Goal: Task Accomplishment & Management: Complete application form

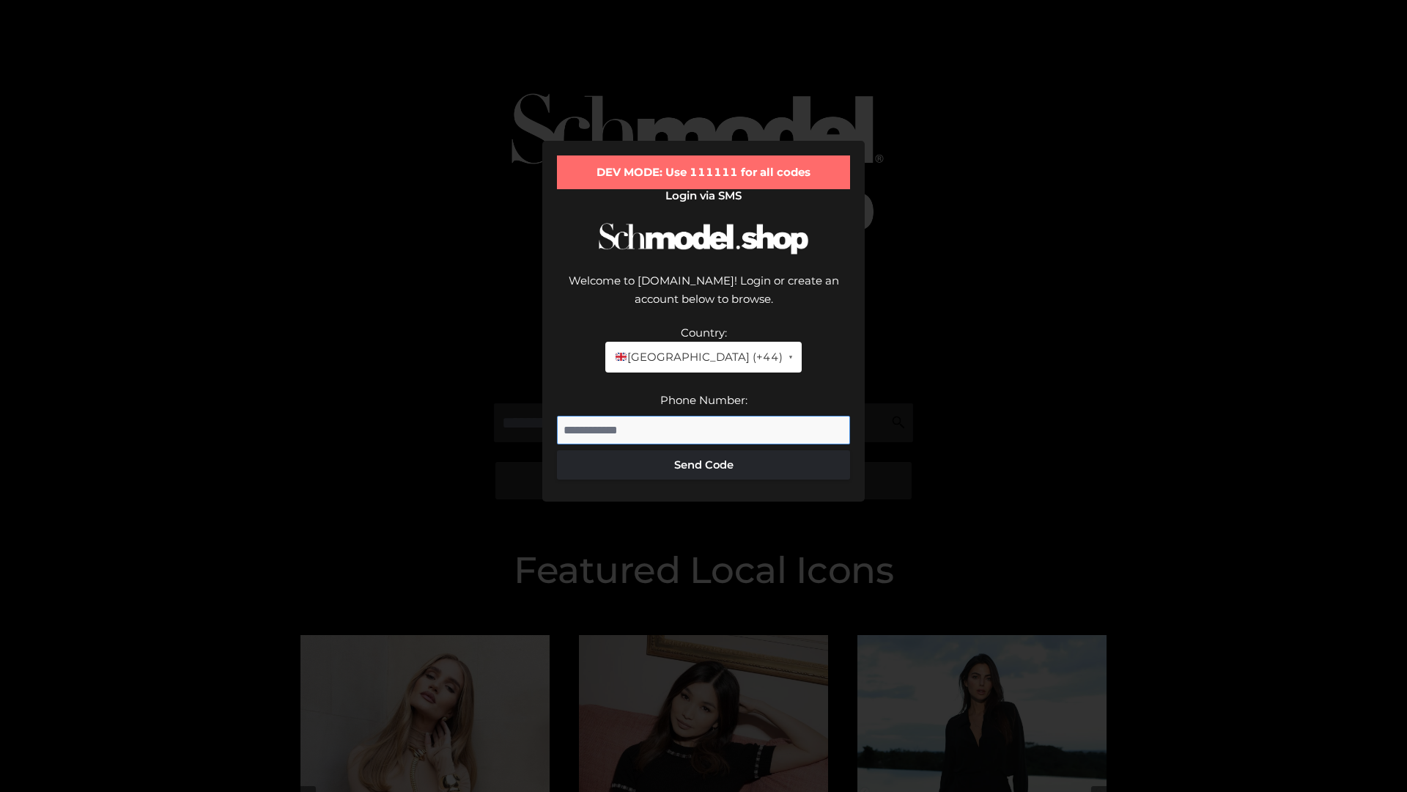
click at [704, 416] on input "Phone Number:" at bounding box center [703, 430] width 293 height 29
type input "**********"
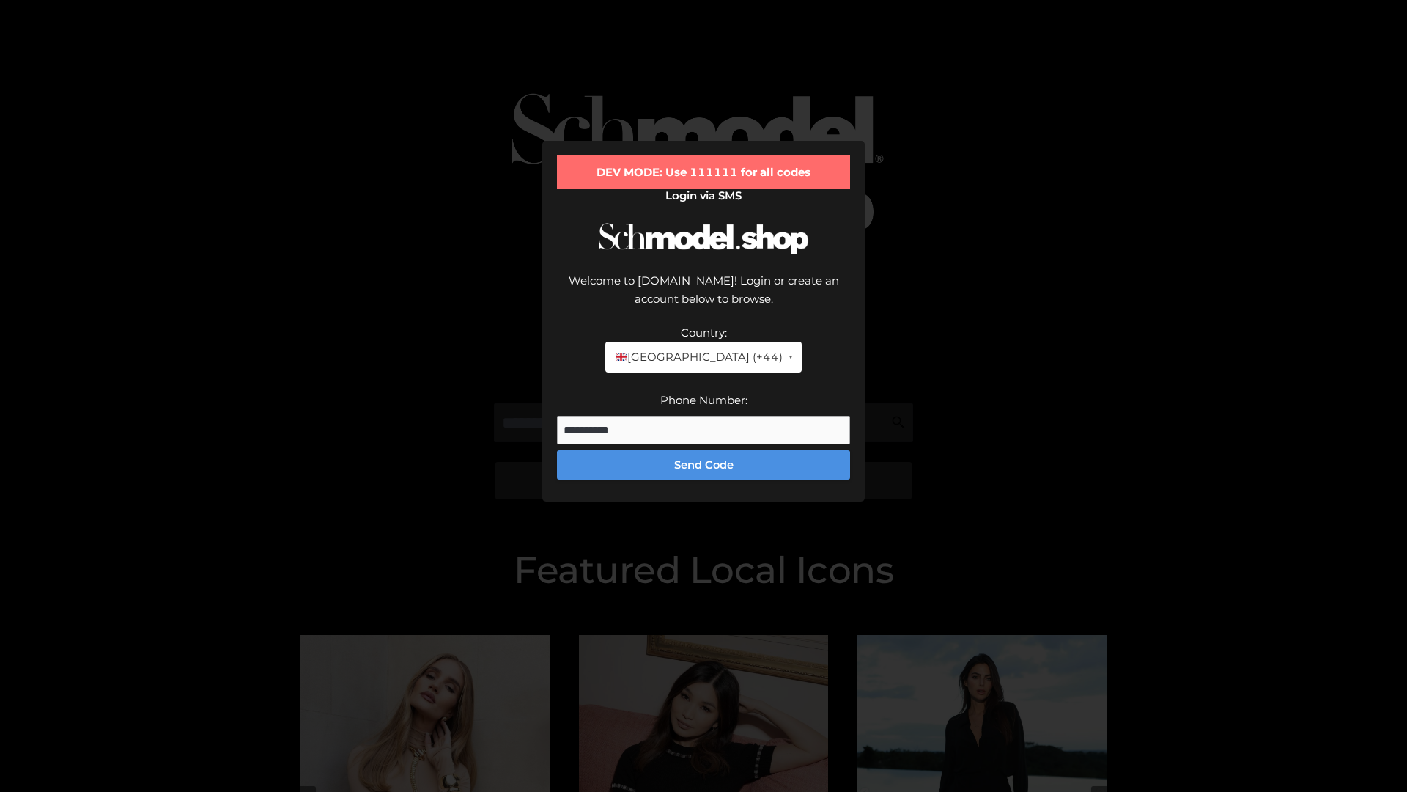
click at [704, 450] on button "Send Code" at bounding box center [703, 464] width 293 height 29
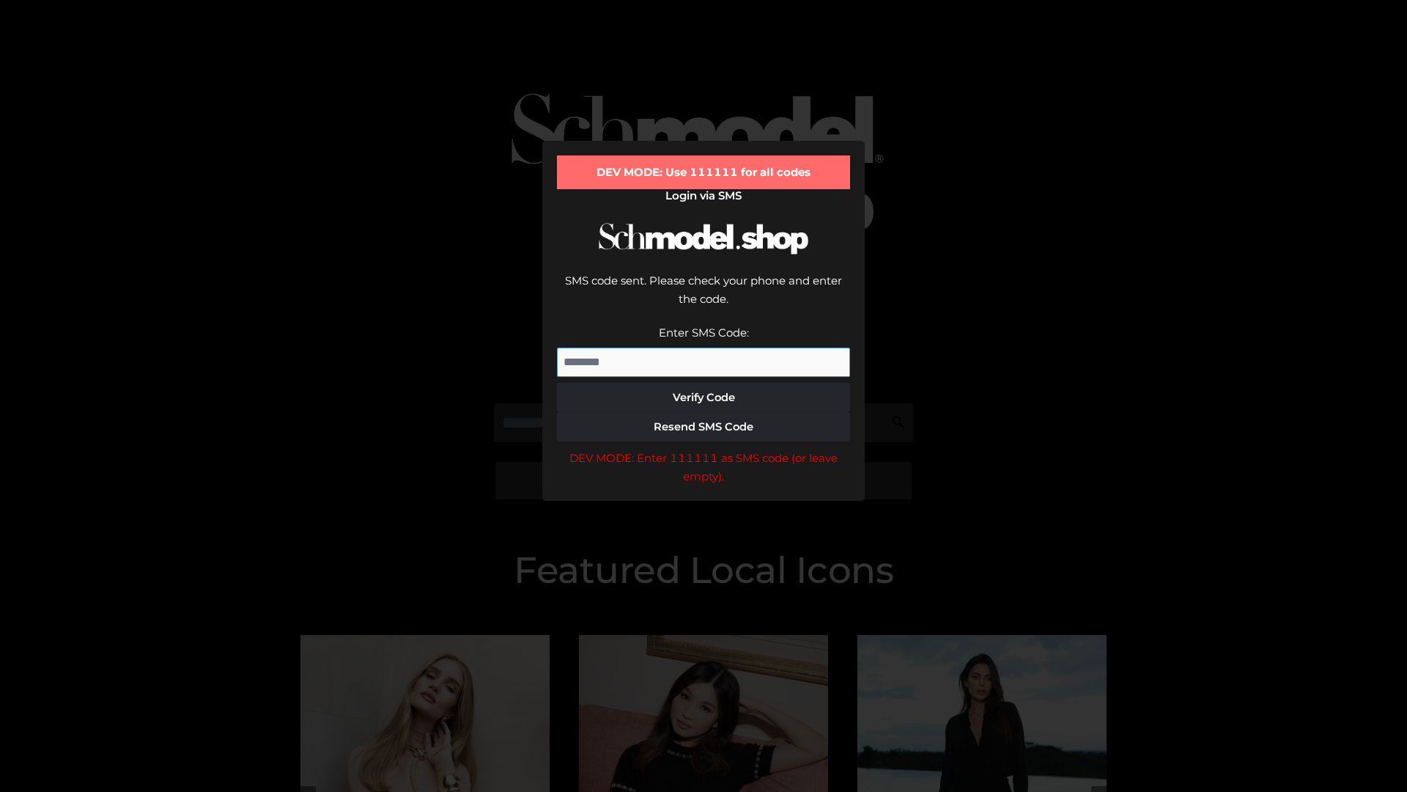
click at [704, 347] on input "Enter SMS Code:" at bounding box center [703, 361] width 293 height 29
type input "******"
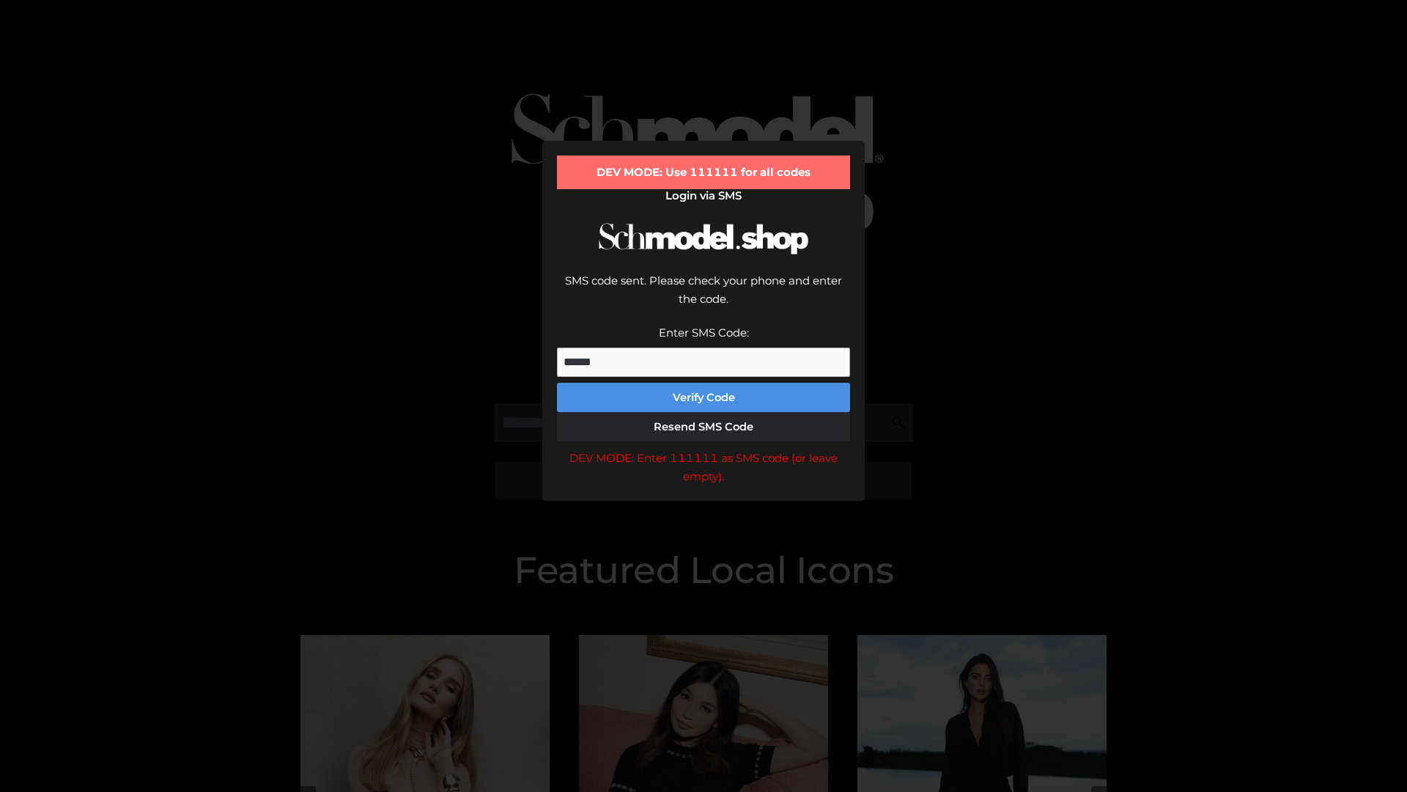
click at [704, 383] on button "Verify Code" at bounding box center [703, 397] width 293 height 29
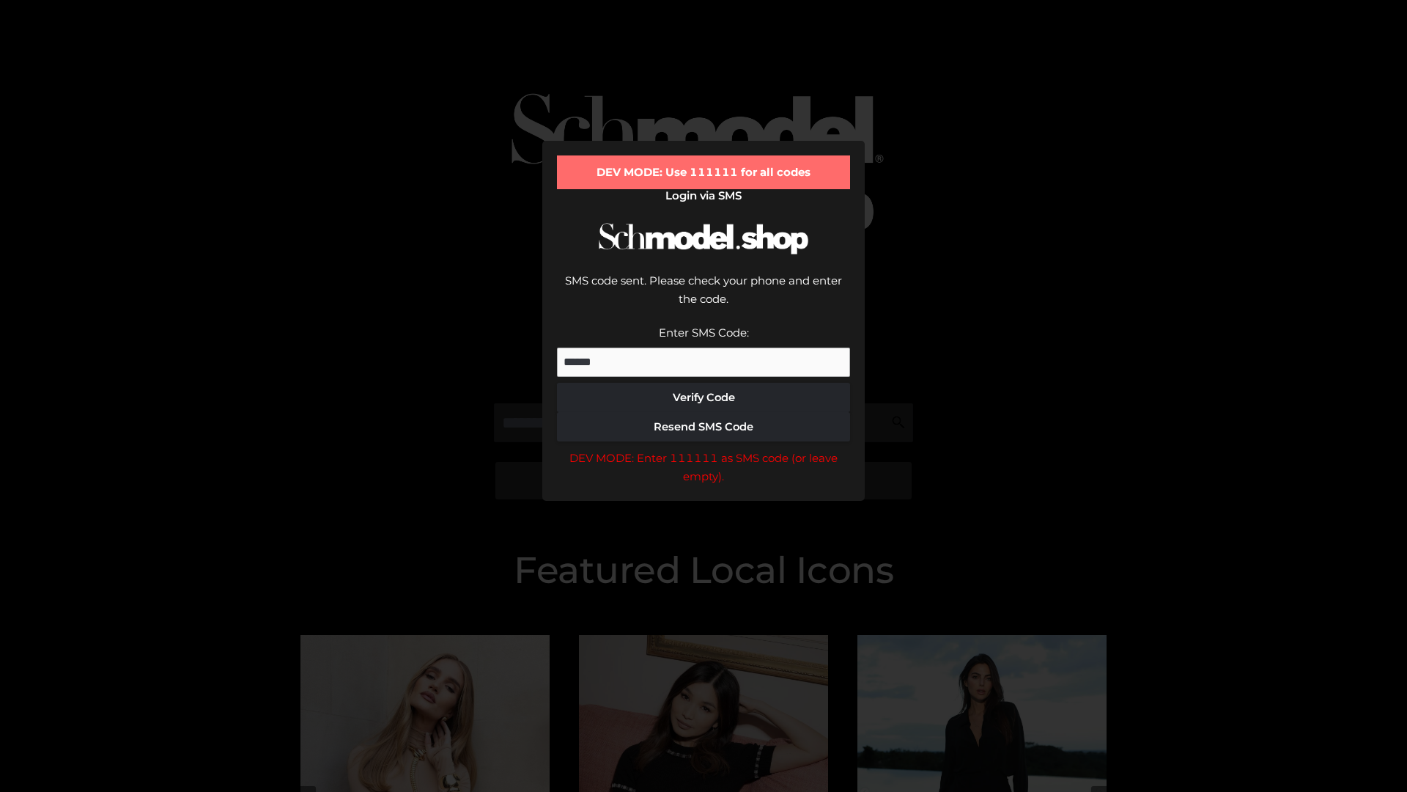
click at [704, 449] on div "DEV MODE: Enter 111111 as SMS code (or leave empty)." at bounding box center [703, 467] width 293 height 37
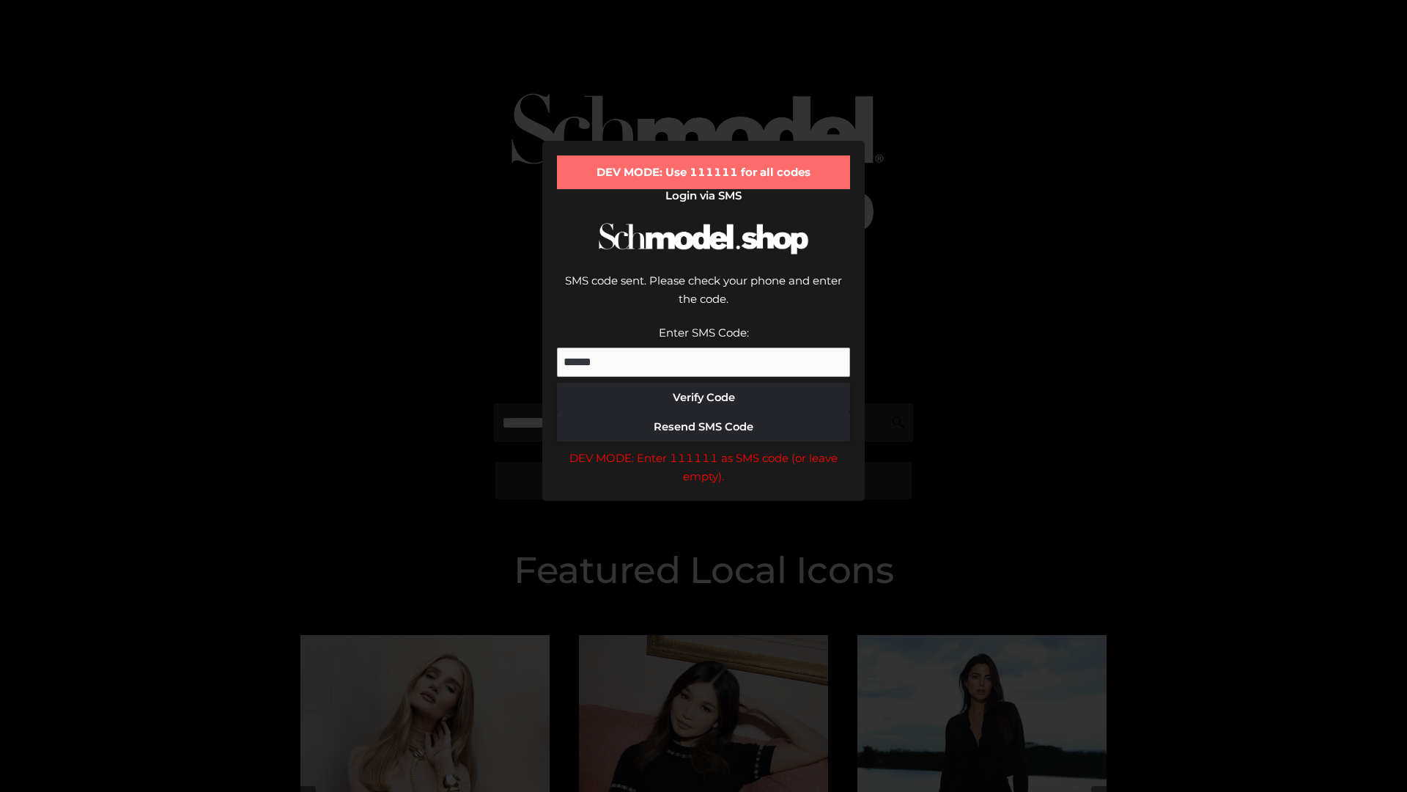
click at [704, 449] on div "DEV MODE: Enter 111111 as SMS code (or leave empty)." at bounding box center [703, 467] width 293 height 37
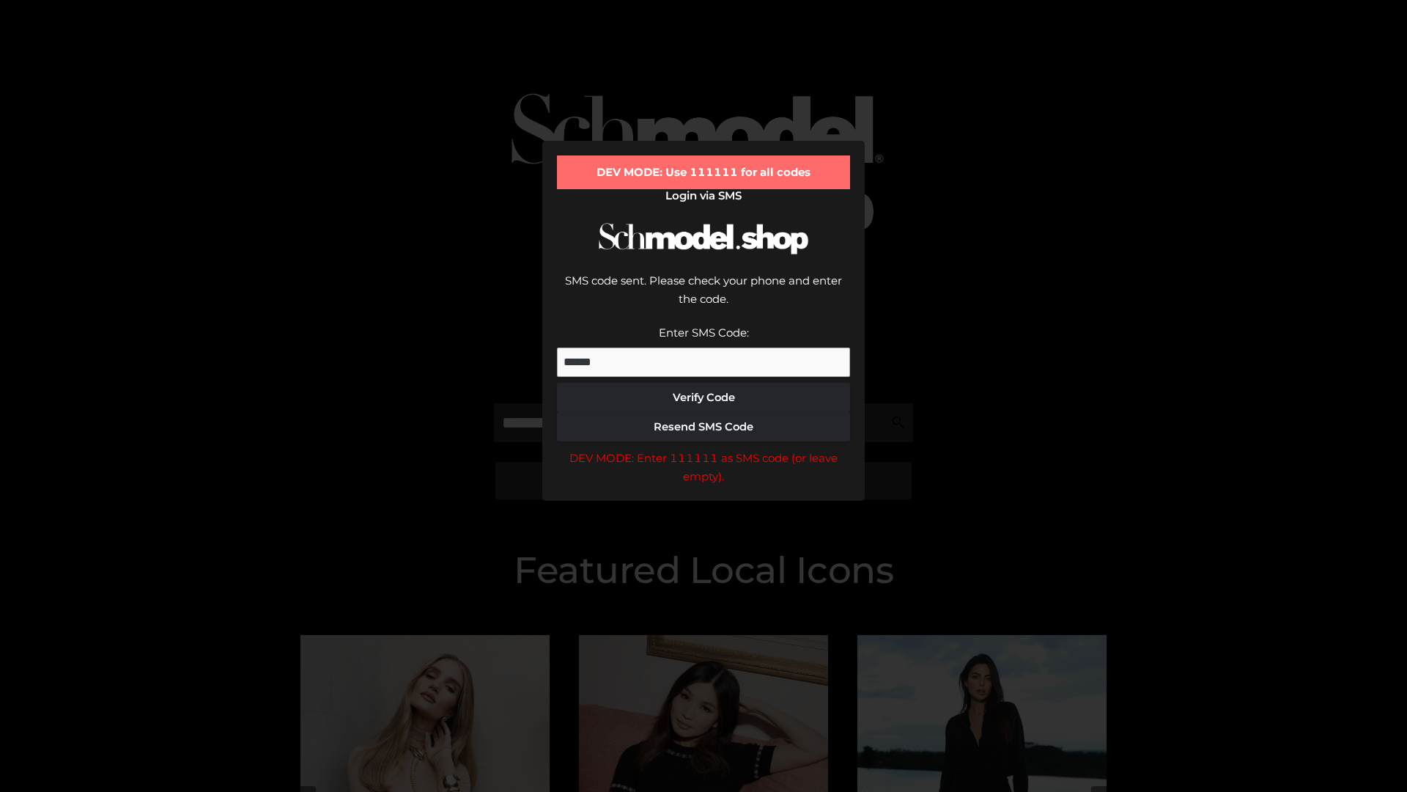
click at [704, 449] on div "DEV MODE: Enter 111111 as SMS code (or leave empty)." at bounding box center [703, 467] width 293 height 37
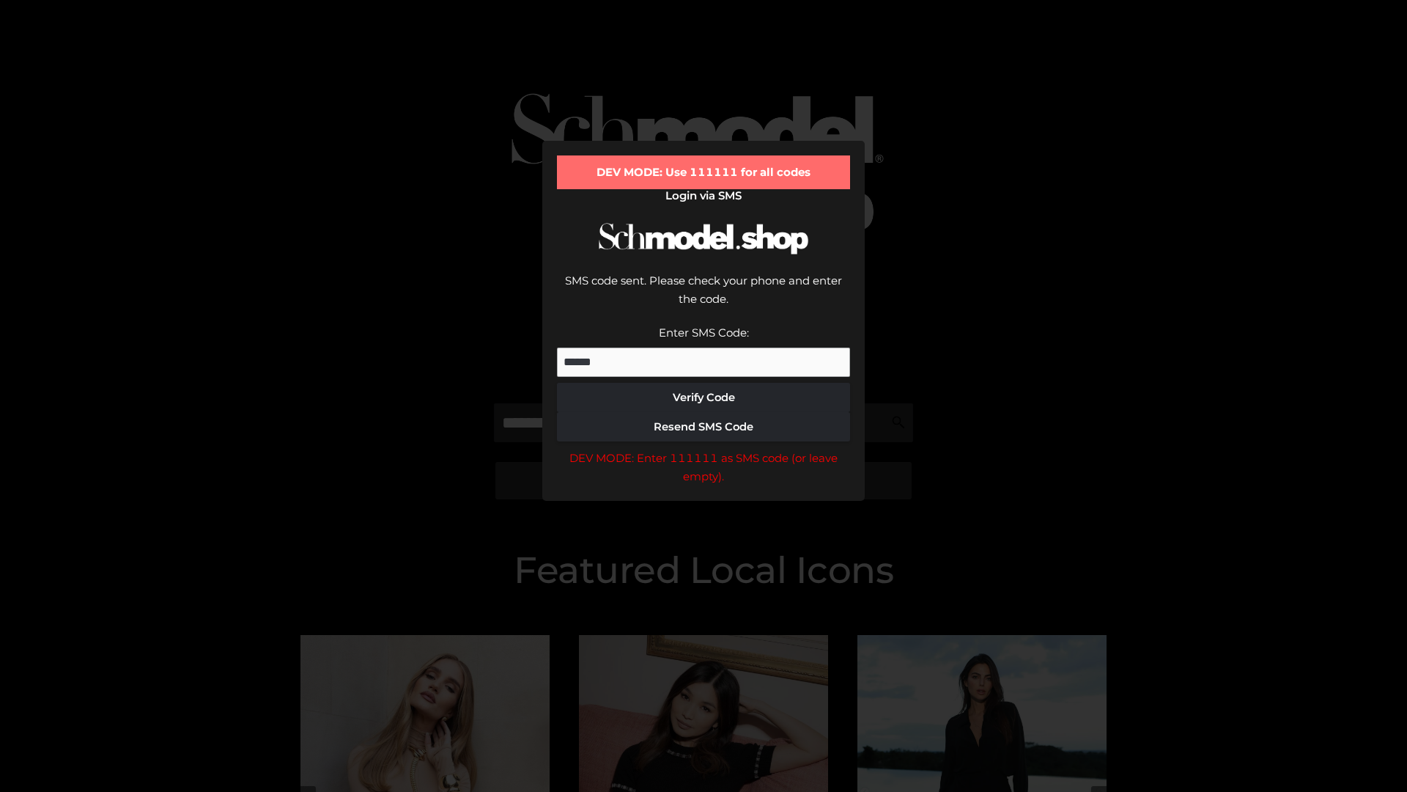
click at [704, 449] on div "DEV MODE: Enter 111111 as SMS code (or leave empty)." at bounding box center [703, 467] width 293 height 37
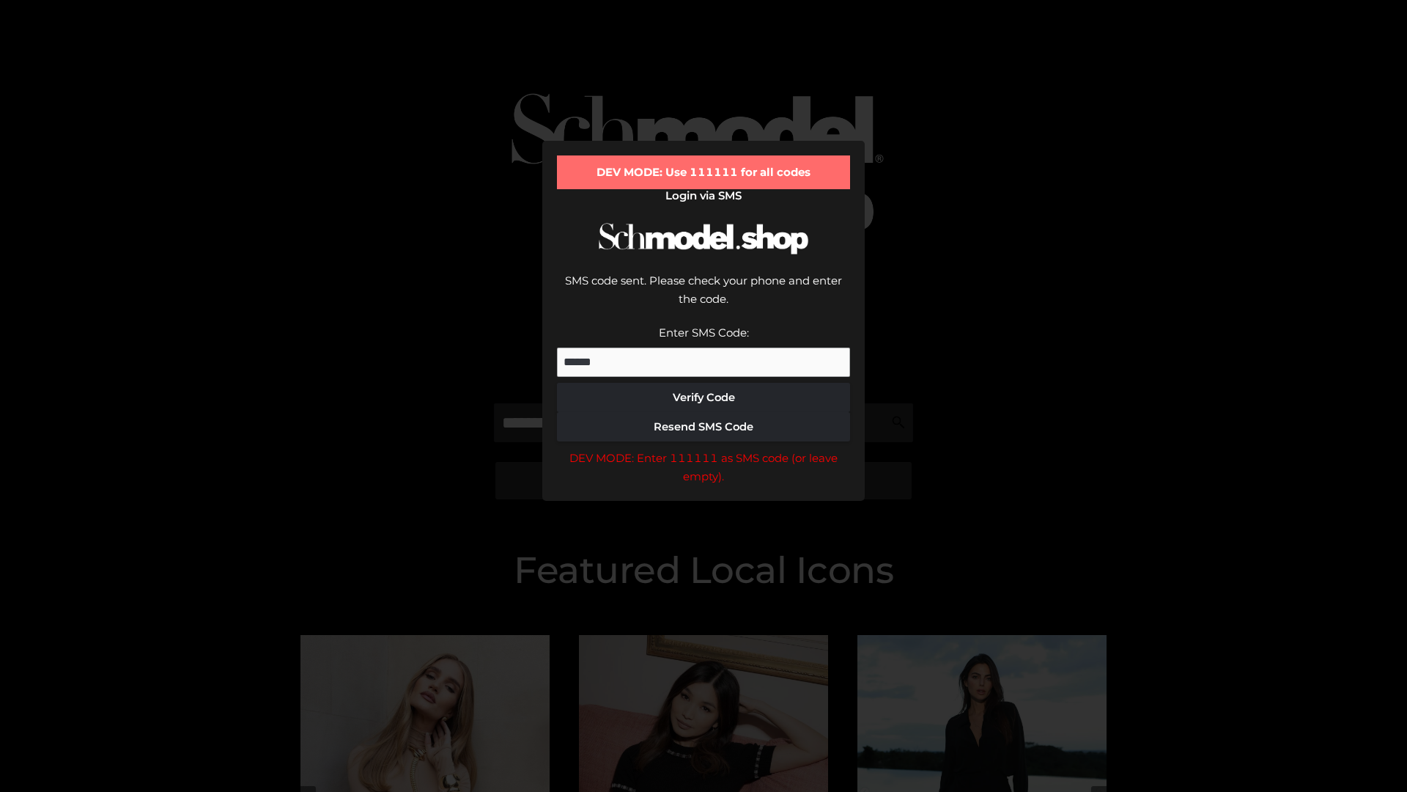
click at [704, 449] on div "DEV MODE: Enter 111111 as SMS code (or leave empty)." at bounding box center [703, 467] width 293 height 37
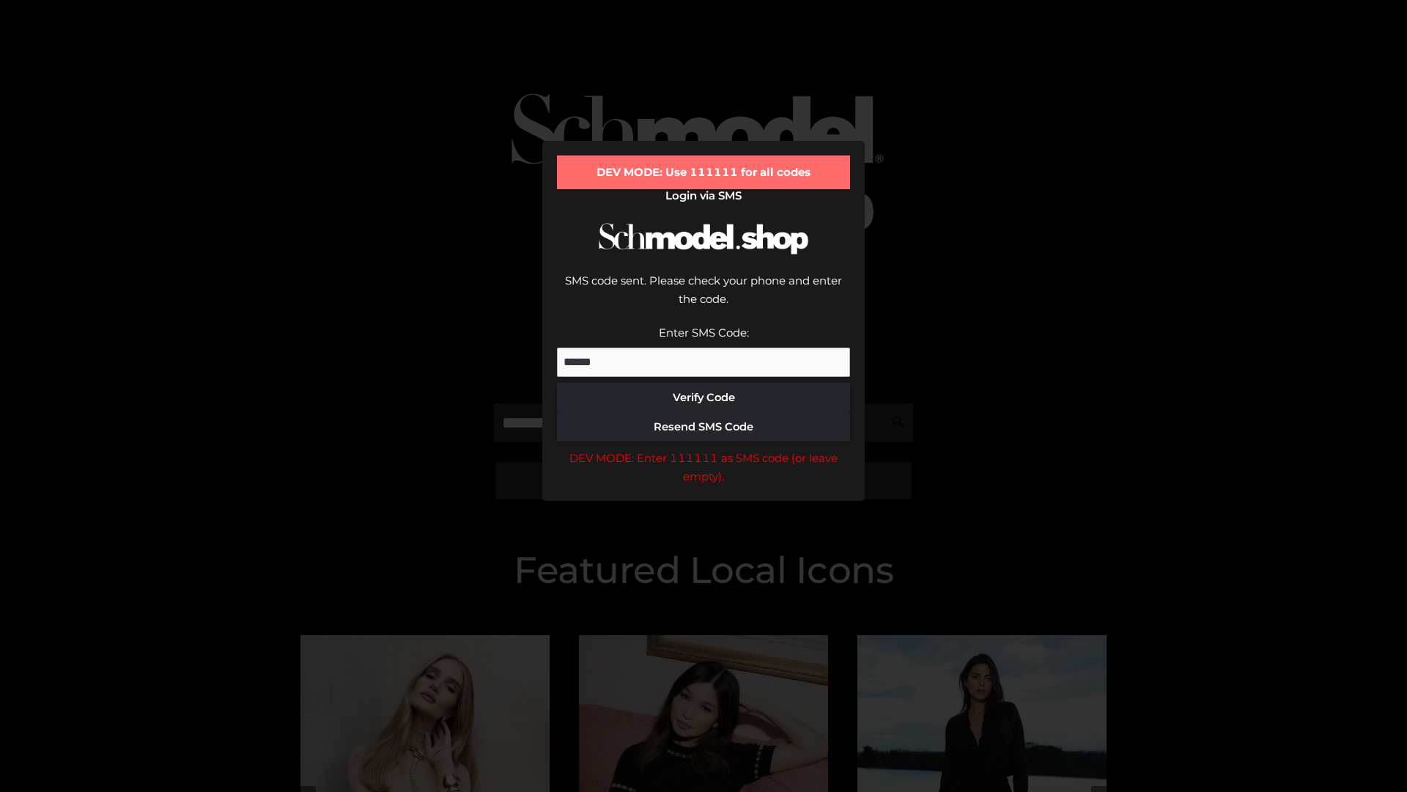
click at [704, 449] on div "DEV MODE: Enter 111111 as SMS code (or leave empty)." at bounding box center [703, 467] width 293 height 37
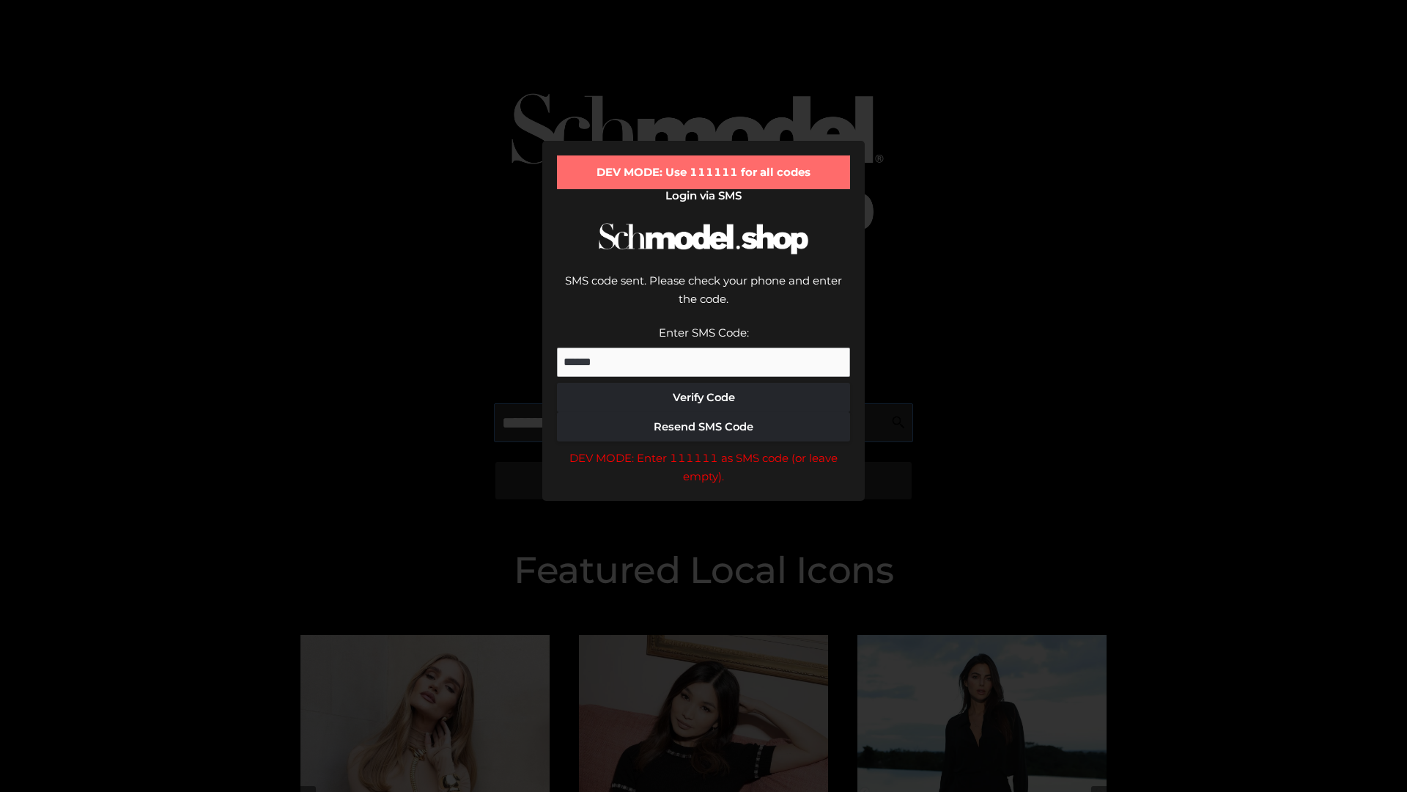
scroll to position [0, 76]
click at [704, 449] on div "DEV MODE: Enter 111111 as SMS code (or leave empty)." at bounding box center [703, 467] width 293 height 37
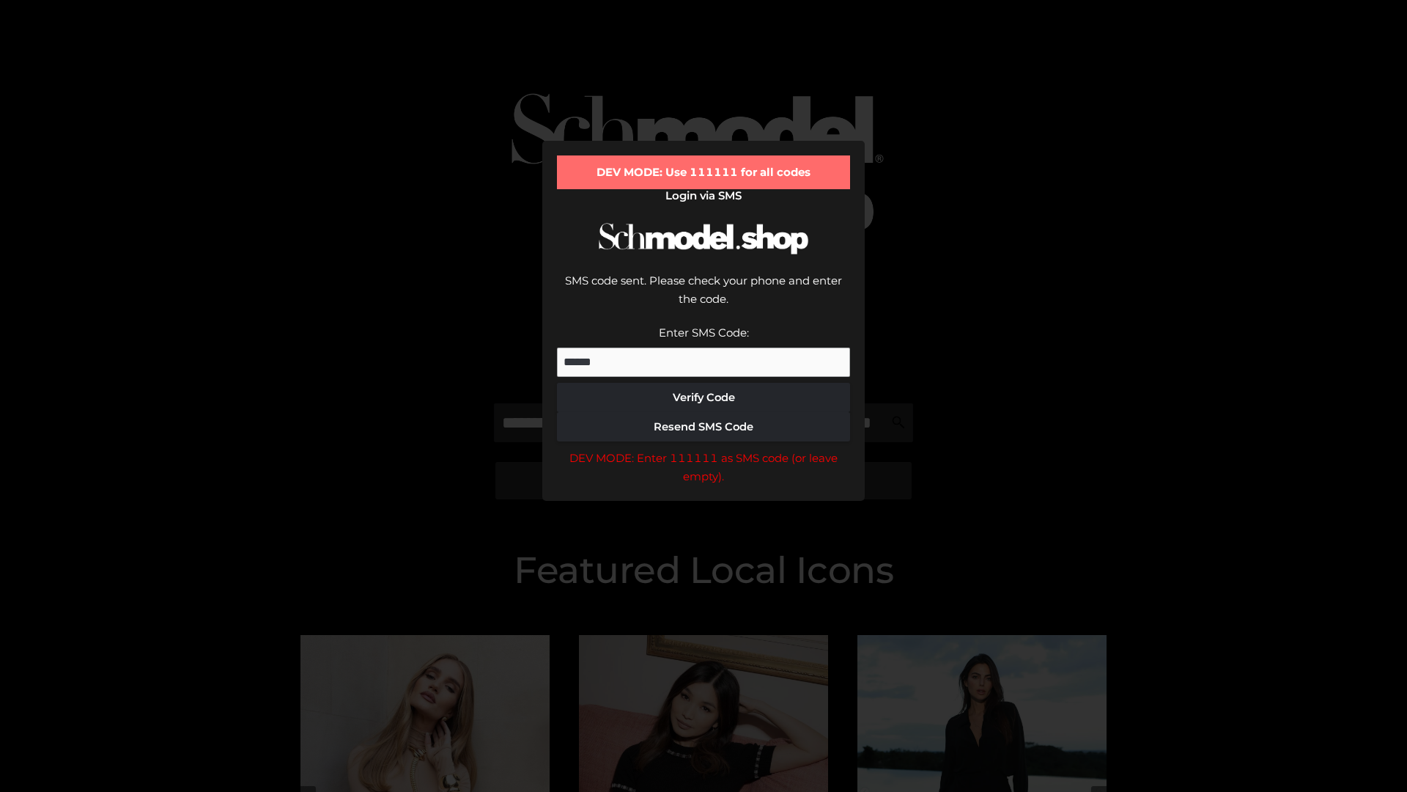
click at [704, 449] on div "DEV MODE: Enter 111111 as SMS code (or leave empty)." at bounding box center [703, 467] width 293 height 37
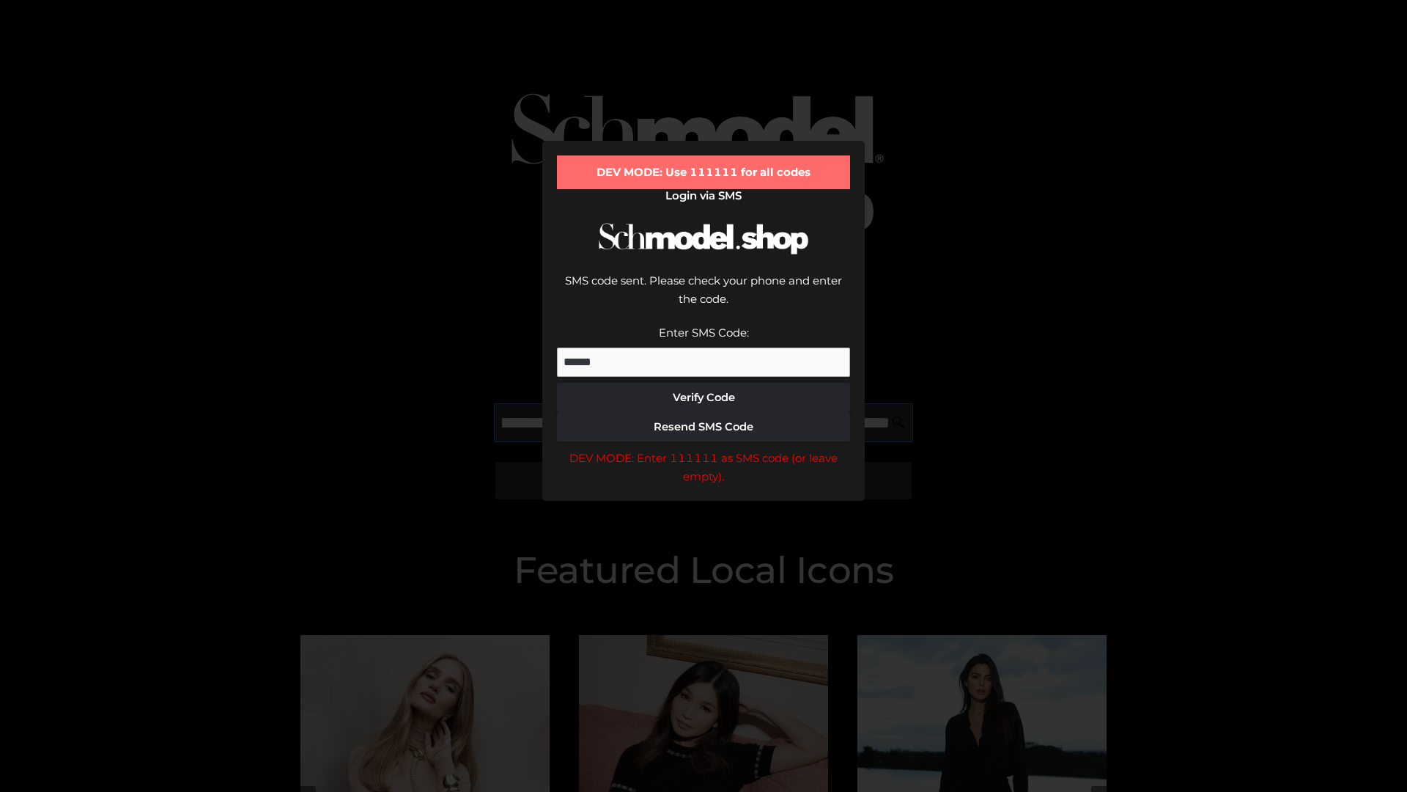
scroll to position [0, 160]
click at [704, 449] on div "DEV MODE: Enter 111111 as SMS code (or leave empty)." at bounding box center [703, 467] width 293 height 37
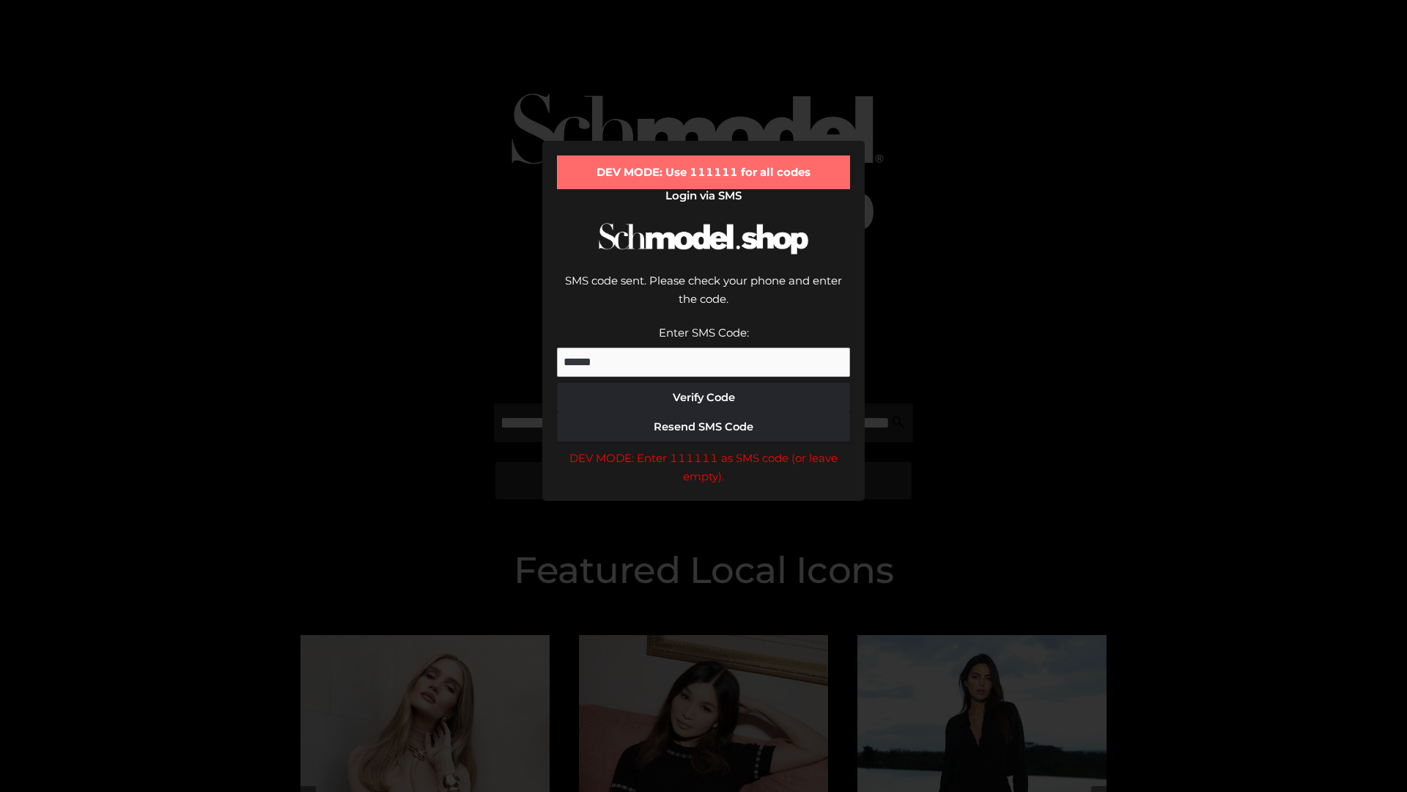
click at [704, 449] on div "DEV MODE: Enter 111111 as SMS code (or leave empty)." at bounding box center [703, 467] width 293 height 37
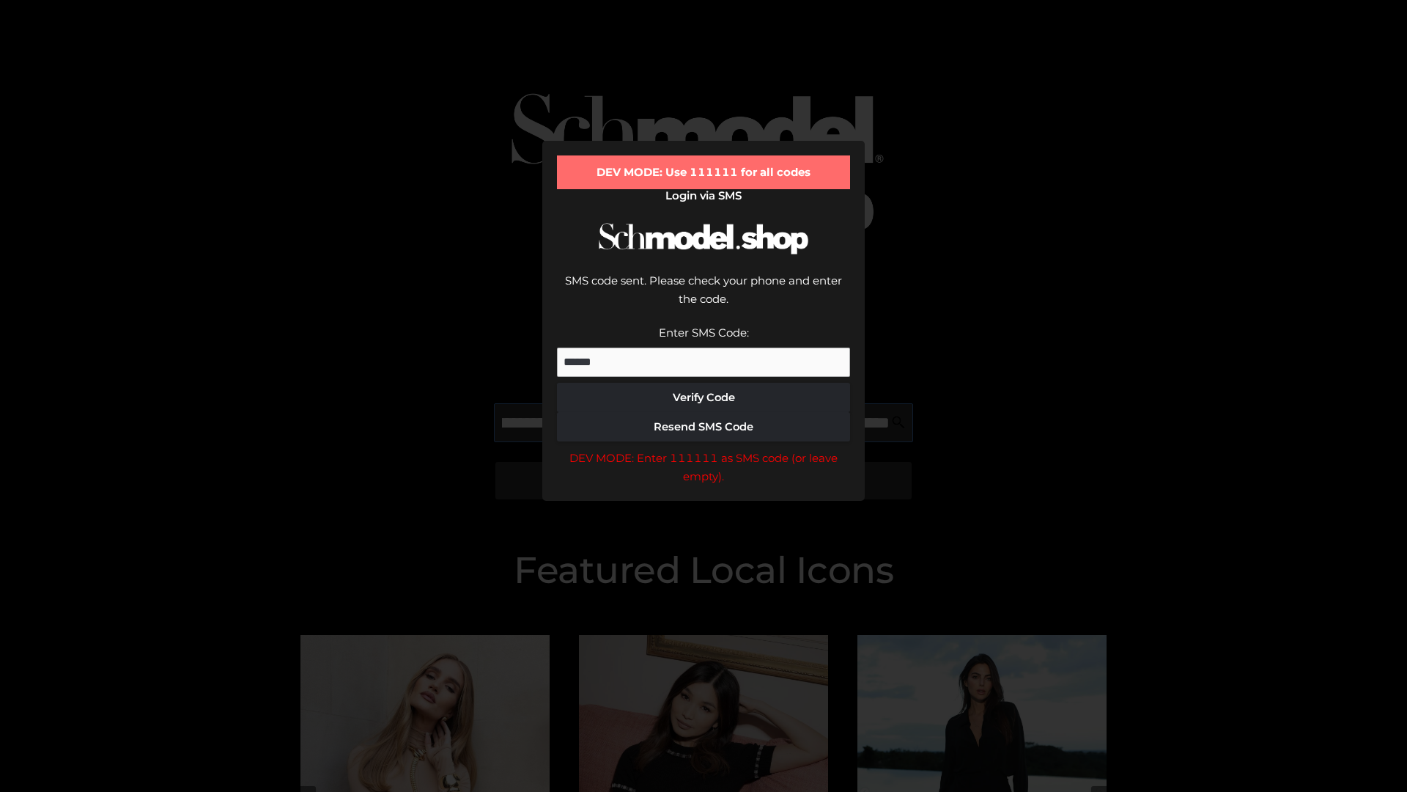
scroll to position [0, 249]
click at [704, 449] on div "DEV MODE: Enter 111111 as SMS code (or leave empty)." at bounding box center [703, 467] width 293 height 37
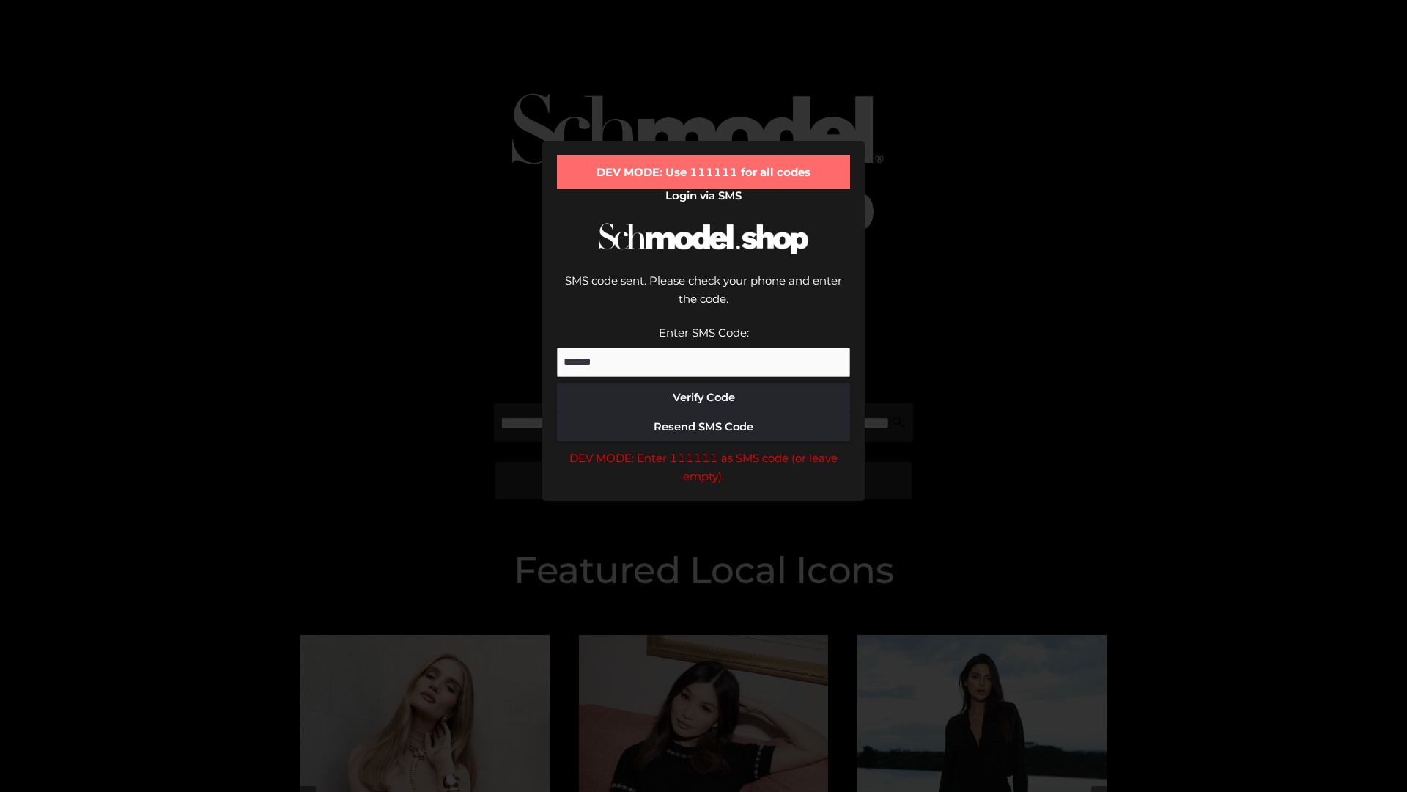
click at [704, 449] on div "DEV MODE: Enter 111111 as SMS code (or leave empty)." at bounding box center [703, 467] width 293 height 37
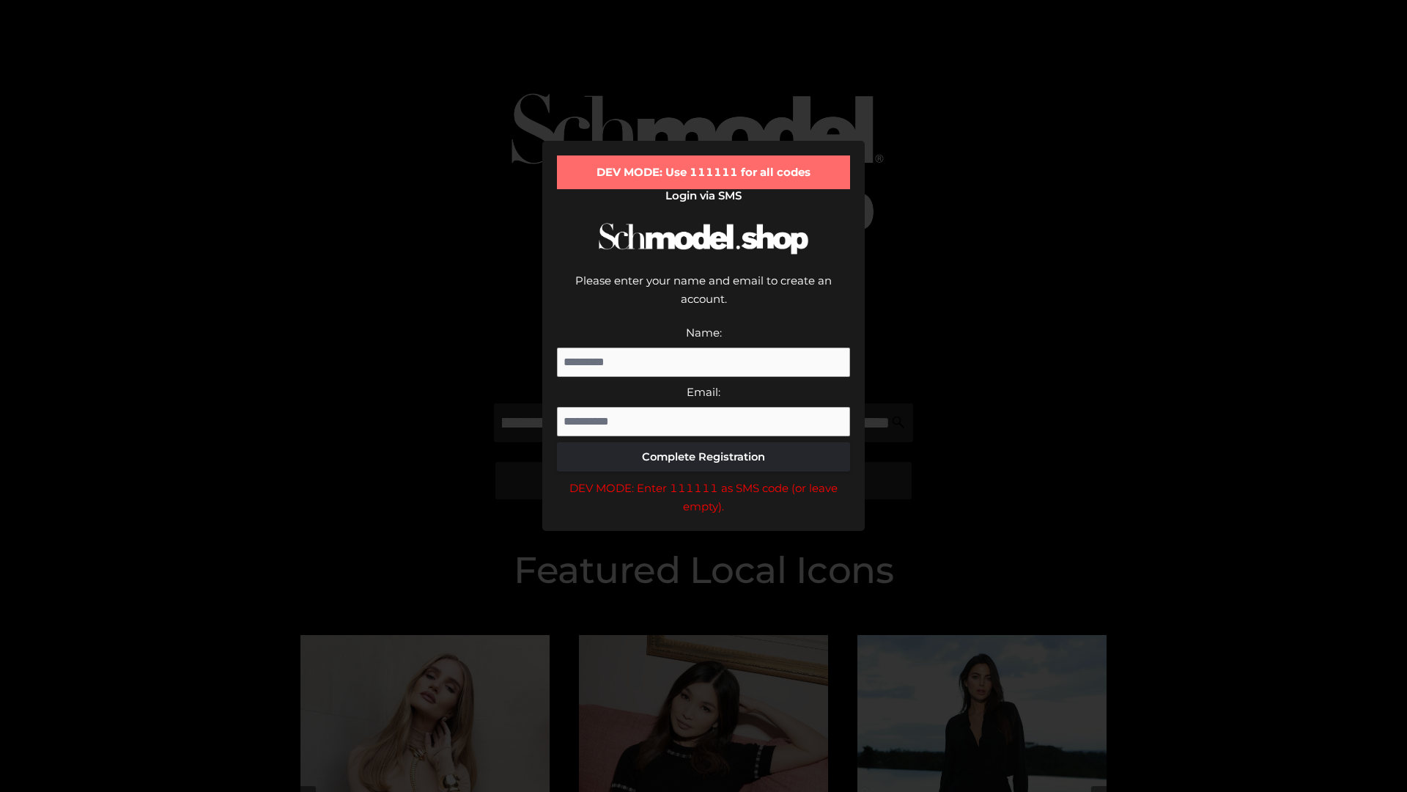
click at [704, 479] on div "DEV MODE: Enter 111111 as SMS code (or leave empty)." at bounding box center [703, 497] width 293 height 37
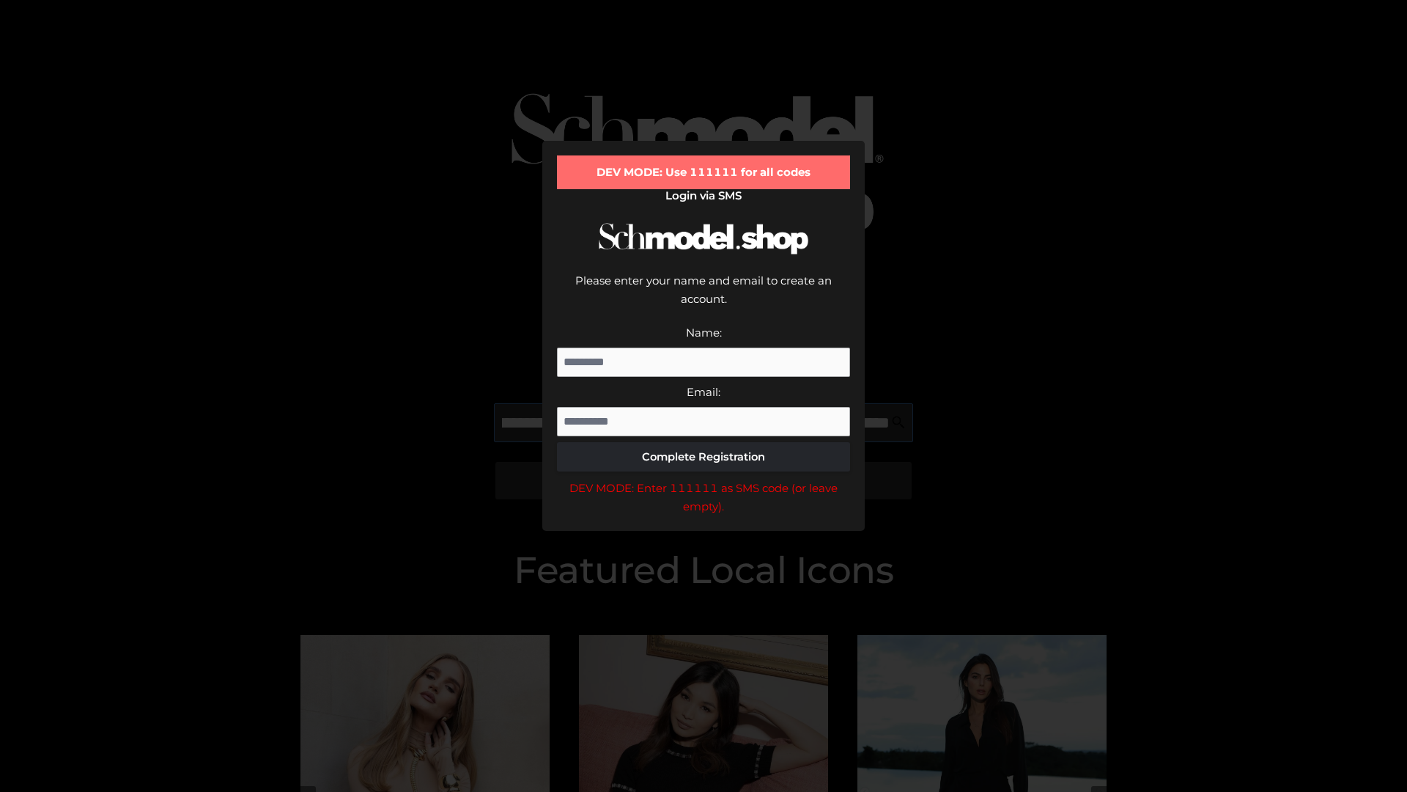
scroll to position [0, 355]
click at [704, 479] on div "DEV MODE: Enter 111111 as SMS code (or leave empty)." at bounding box center [703, 497] width 293 height 37
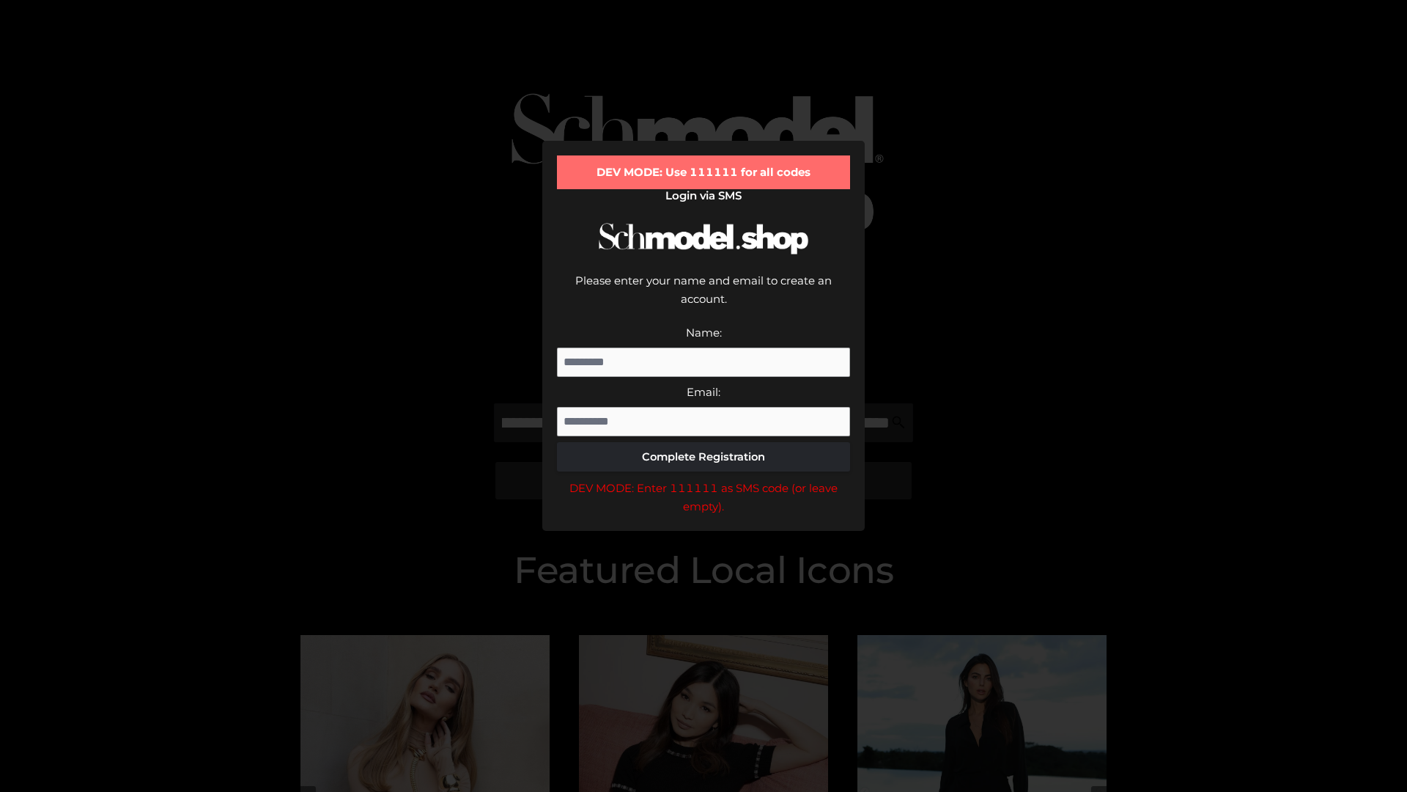
click at [704, 479] on div "DEV MODE: Enter 111111 as SMS code (or leave empty)." at bounding box center [703, 497] width 293 height 37
type input "**********"
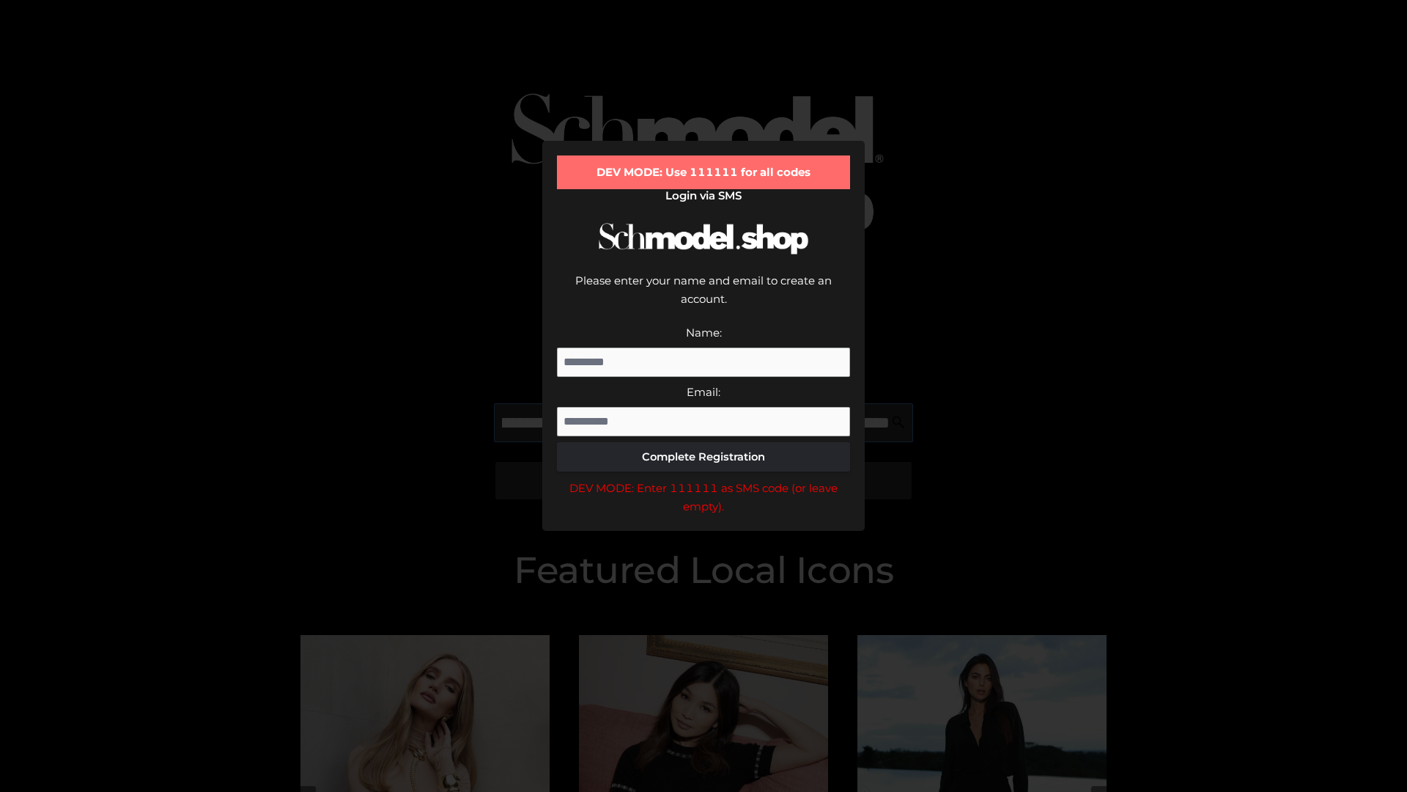
scroll to position [0, 425]
